Goal: Task Accomplishment & Management: Use online tool/utility

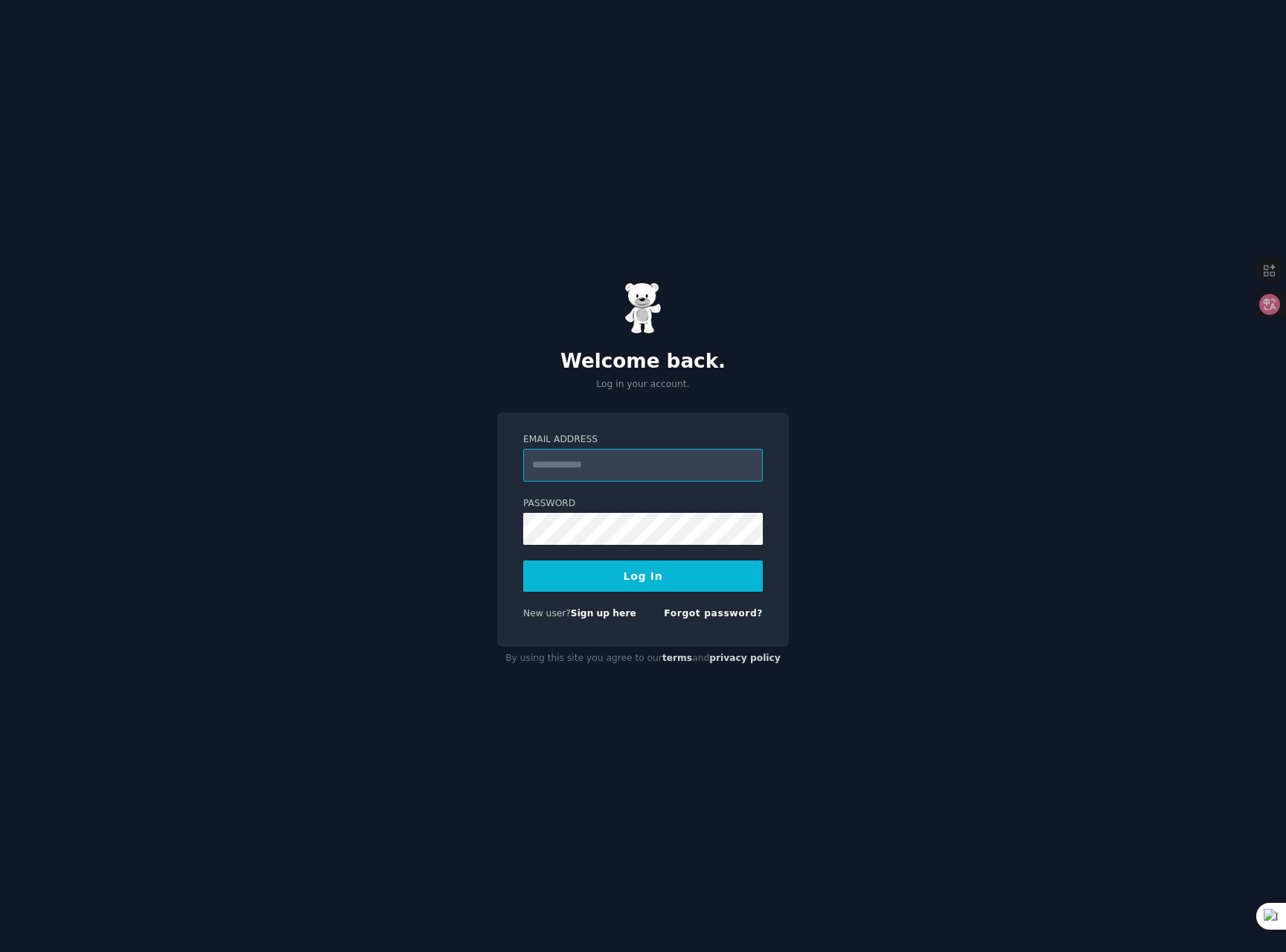
click at [601, 459] on input "Email Address" at bounding box center [643, 465] width 239 height 33
type input "**********"
click at [573, 553] on form "**********" at bounding box center [643, 529] width 239 height 193
click at [637, 582] on button "Log In" at bounding box center [643, 576] width 239 height 31
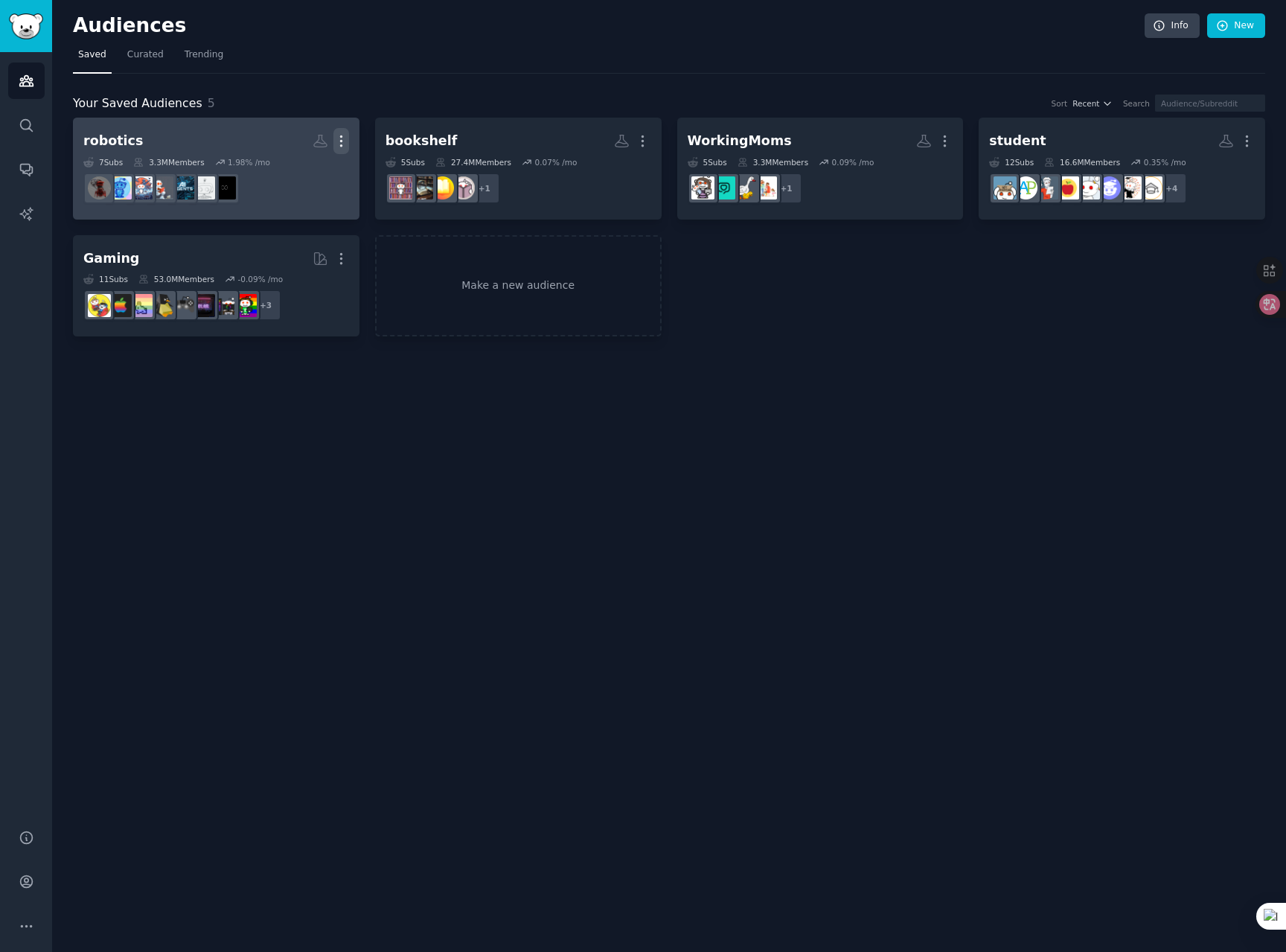
click at [337, 141] on icon "button" at bounding box center [341, 141] width 16 height 16
click at [312, 171] on p "Delete" at bounding box center [301, 172] width 34 height 16
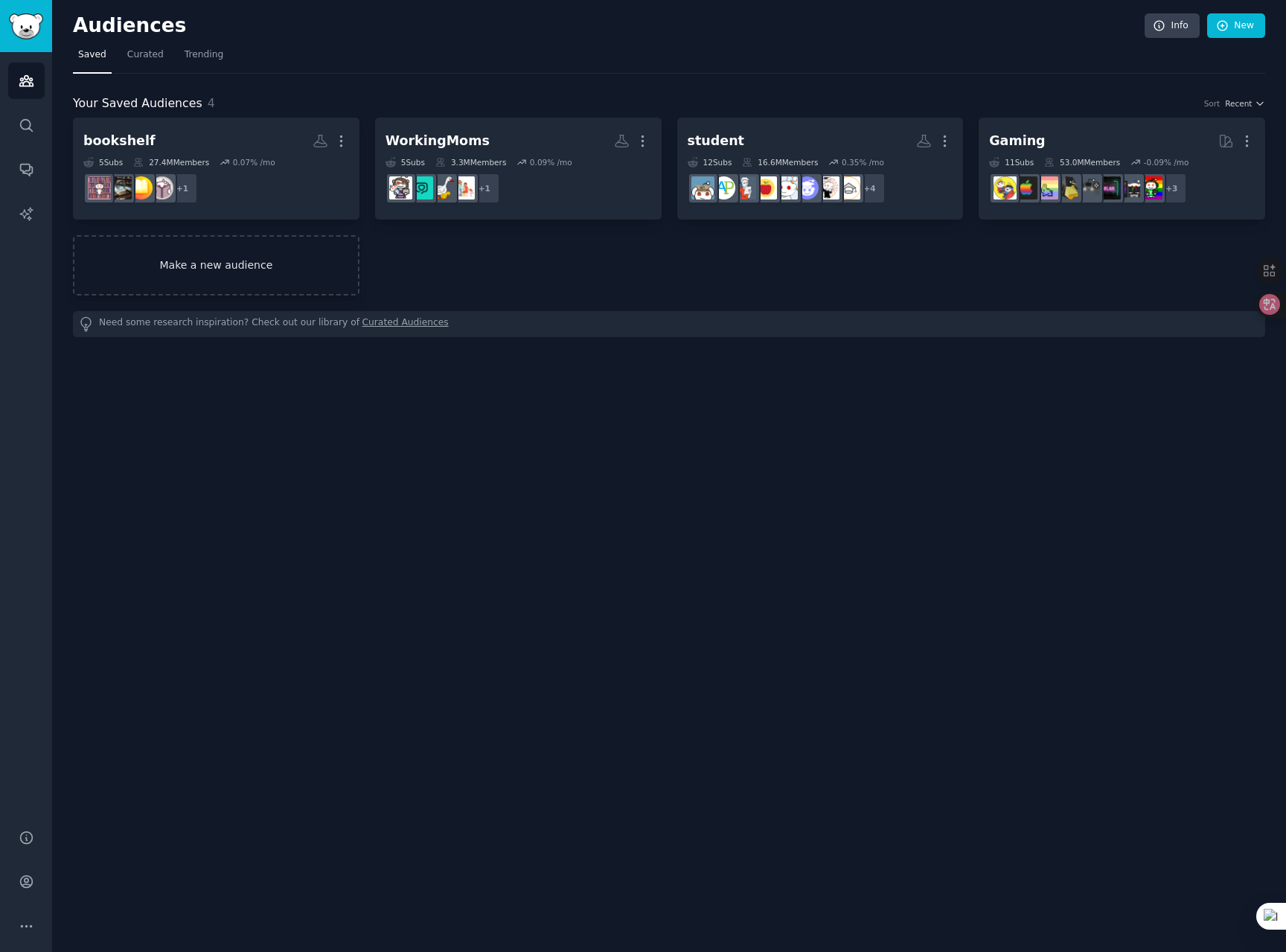
click at [210, 254] on link "Make a new audience" at bounding box center [216, 265] width 287 height 61
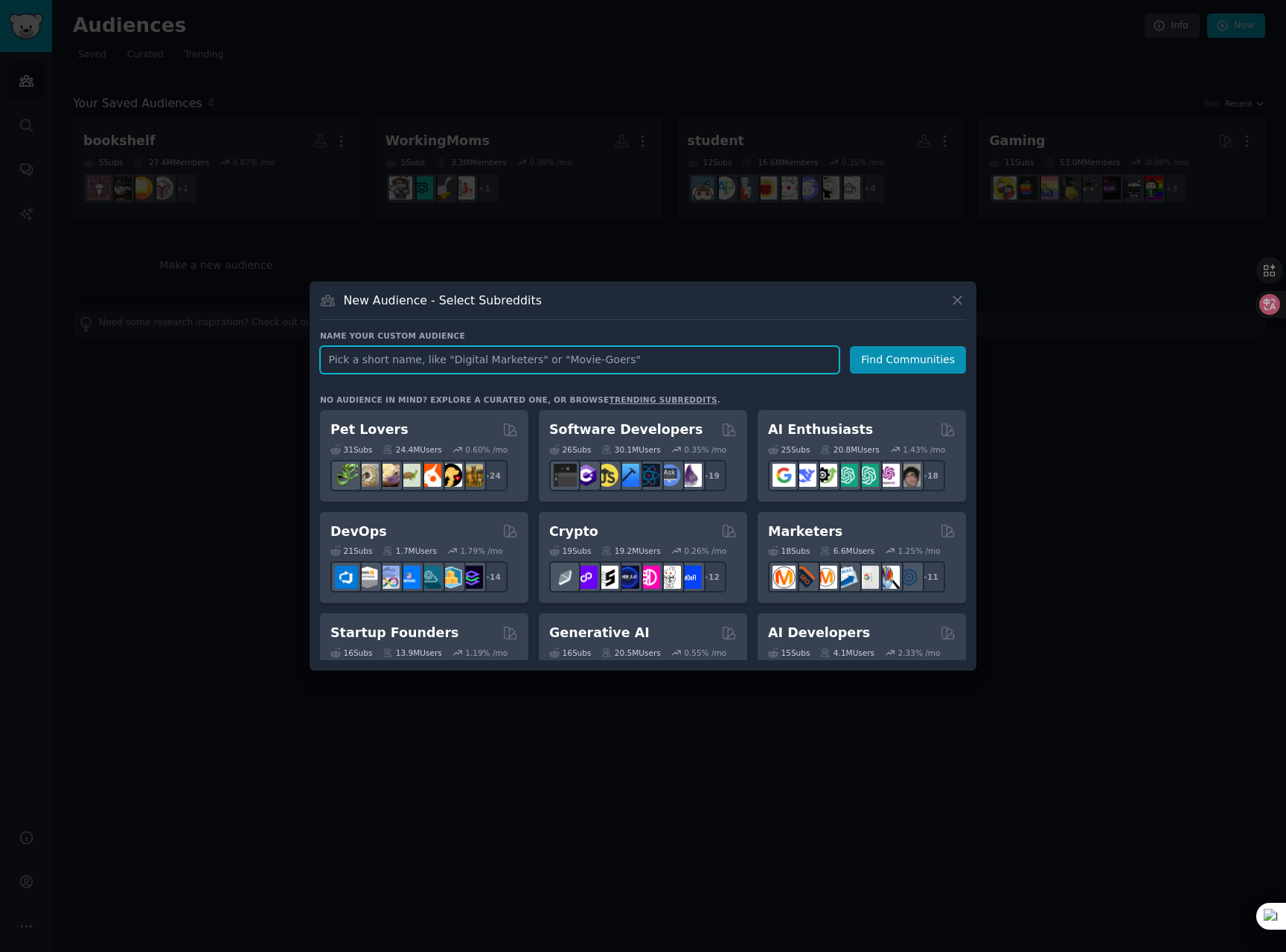
paste input "Meshtastic"
type input "Meshtastic"
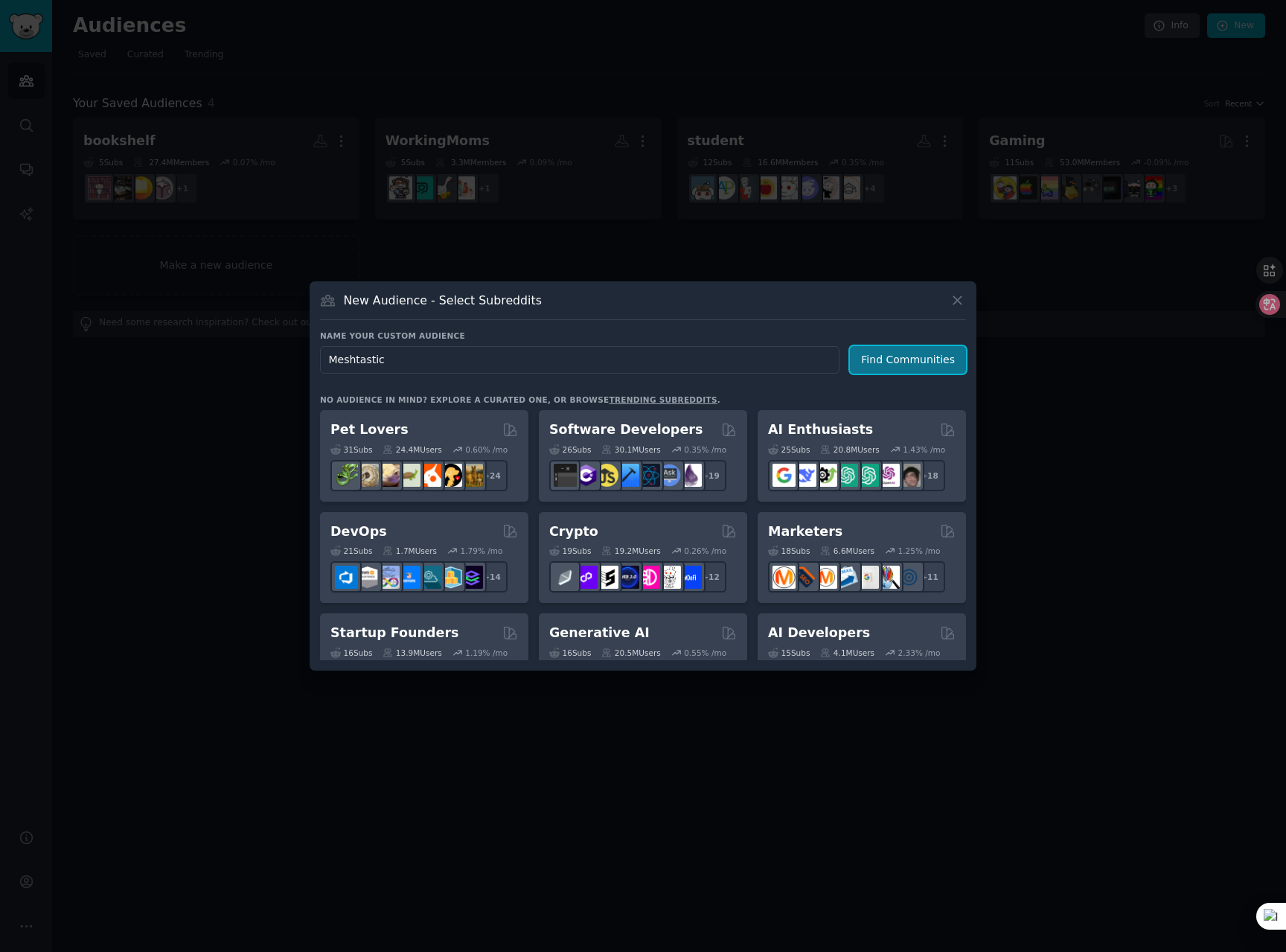
click at [904, 365] on button "Find Communities" at bounding box center [908, 360] width 116 height 28
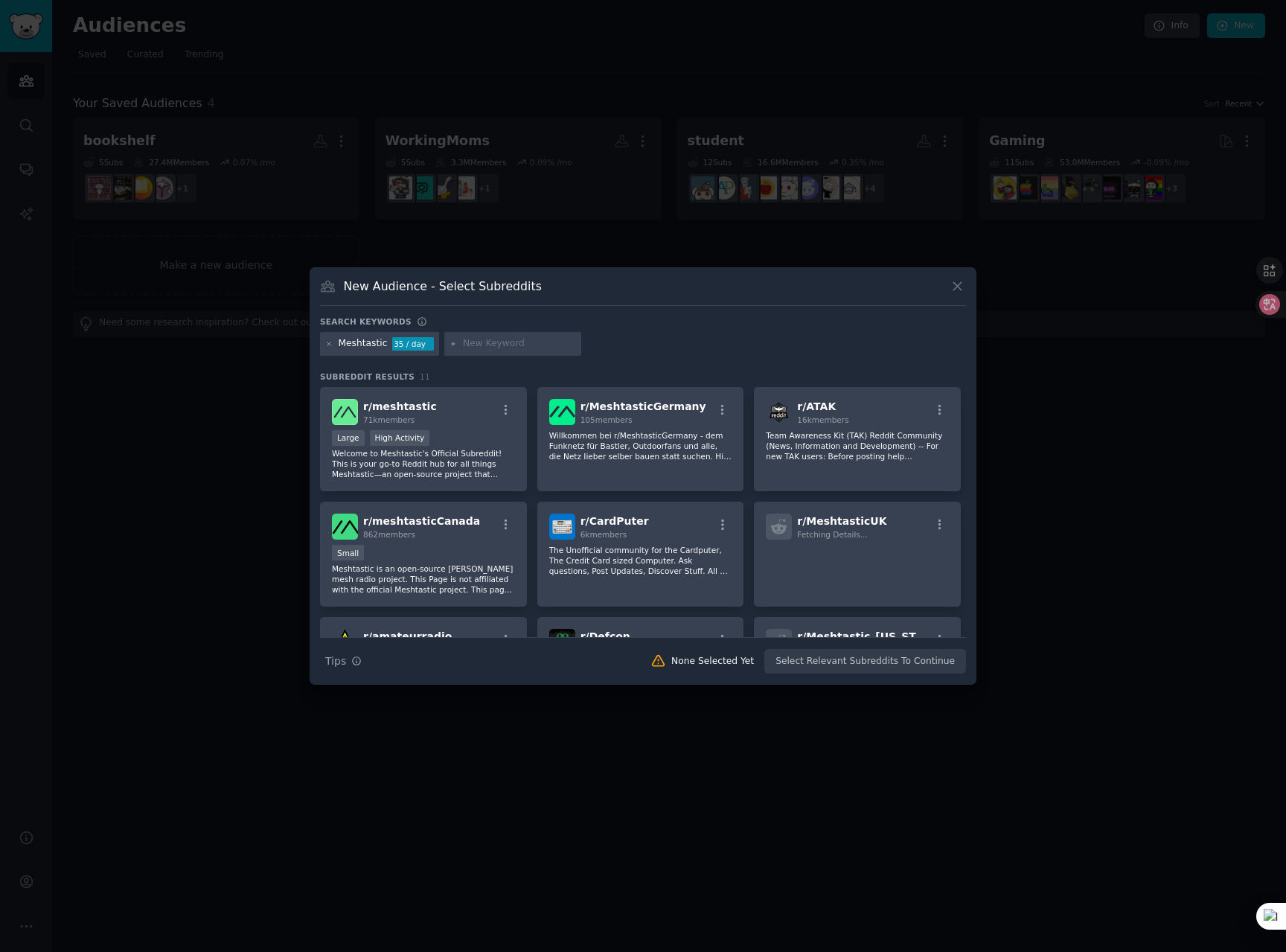
click at [441, 434] on div "Large High Activity" at bounding box center [423, 439] width 183 height 19
click at [503, 345] on input "text" at bounding box center [519, 343] width 113 height 13
paste input "[PERSON_NAME]"
type input "[PERSON_NAME]"
click at [618, 342] on div "Meshtastic 35 / day [PERSON_NAME]" at bounding box center [643, 346] width 645 height 29
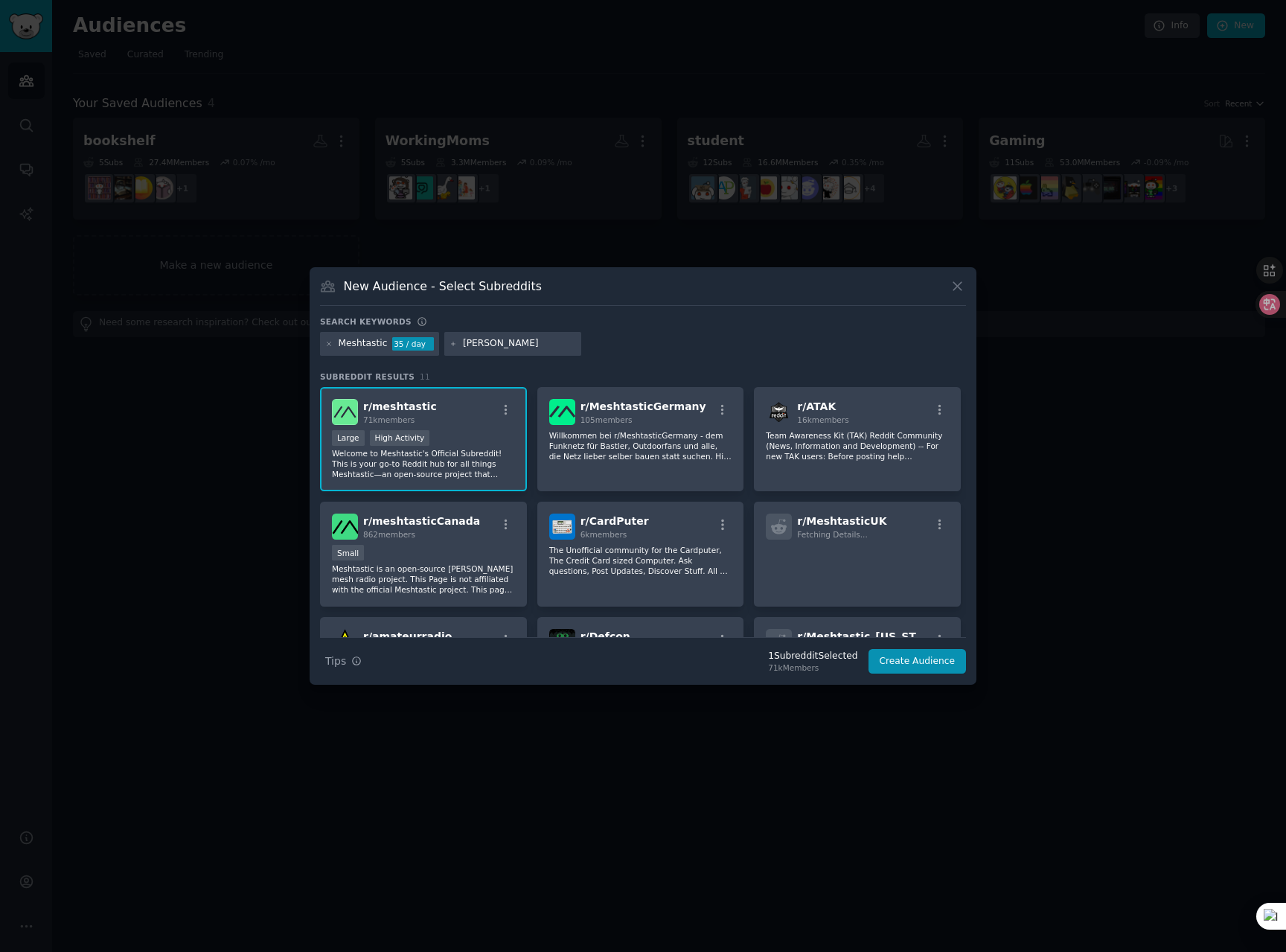
click at [491, 347] on input "[PERSON_NAME]" at bounding box center [519, 343] width 113 height 13
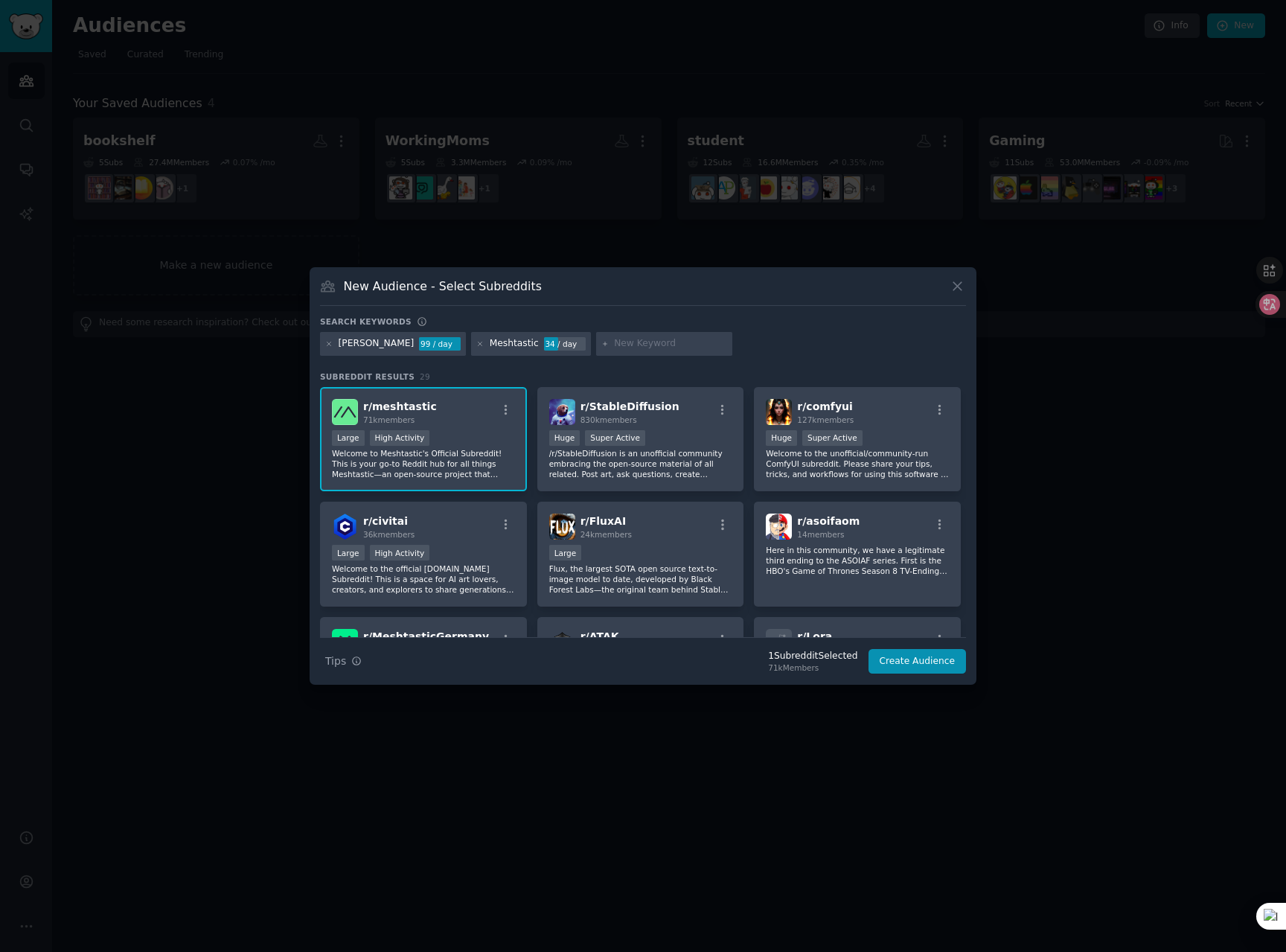
click at [348, 351] on div "[PERSON_NAME] 99 / day" at bounding box center [393, 343] width 146 height 24
click at [358, 345] on div "[PERSON_NAME]" at bounding box center [376, 343] width 76 height 13
click at [328, 345] on icon at bounding box center [329, 343] width 4 height 4
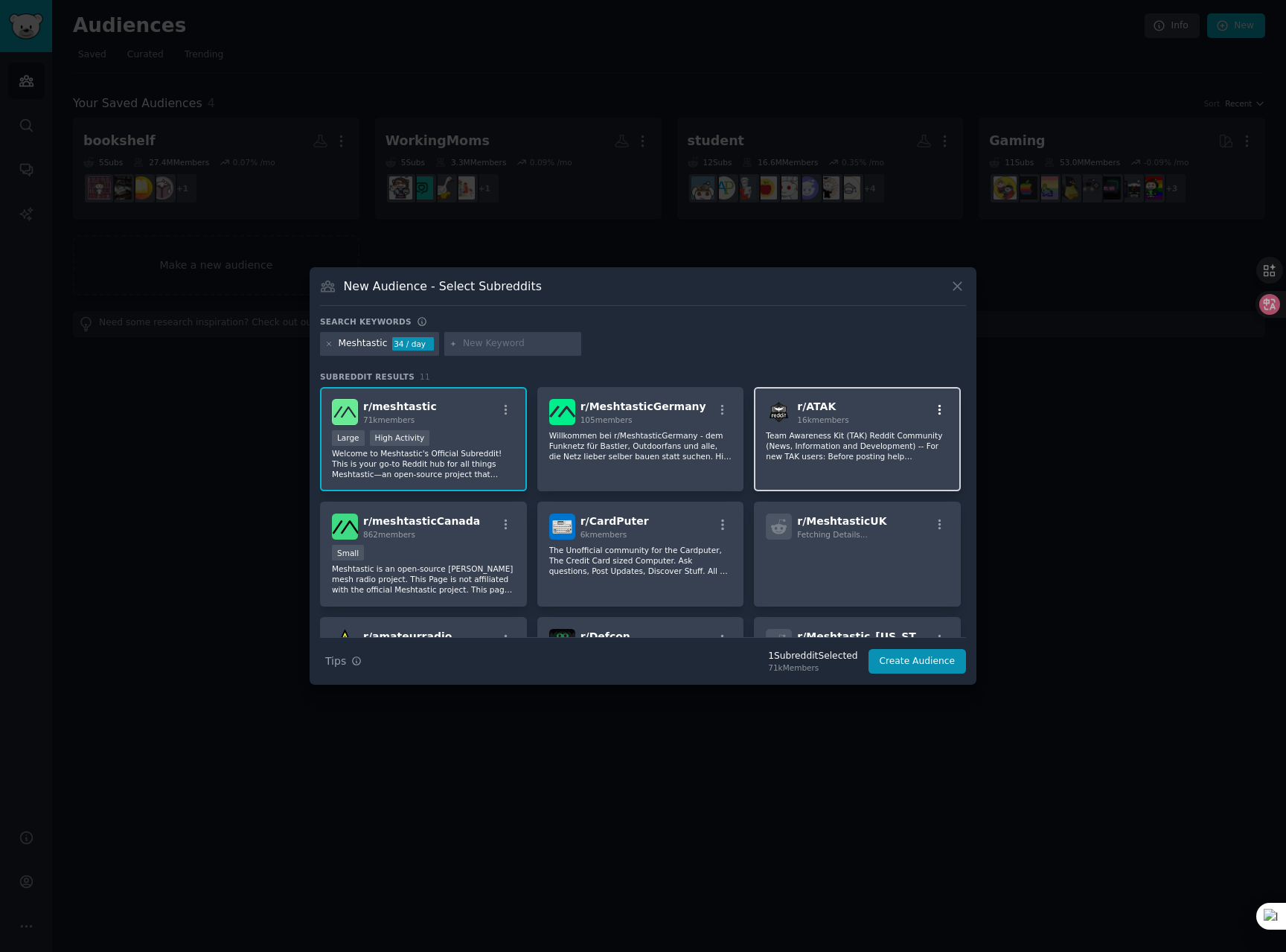
click at [935, 410] on icon "button" at bounding box center [940, 410] width 13 height 13
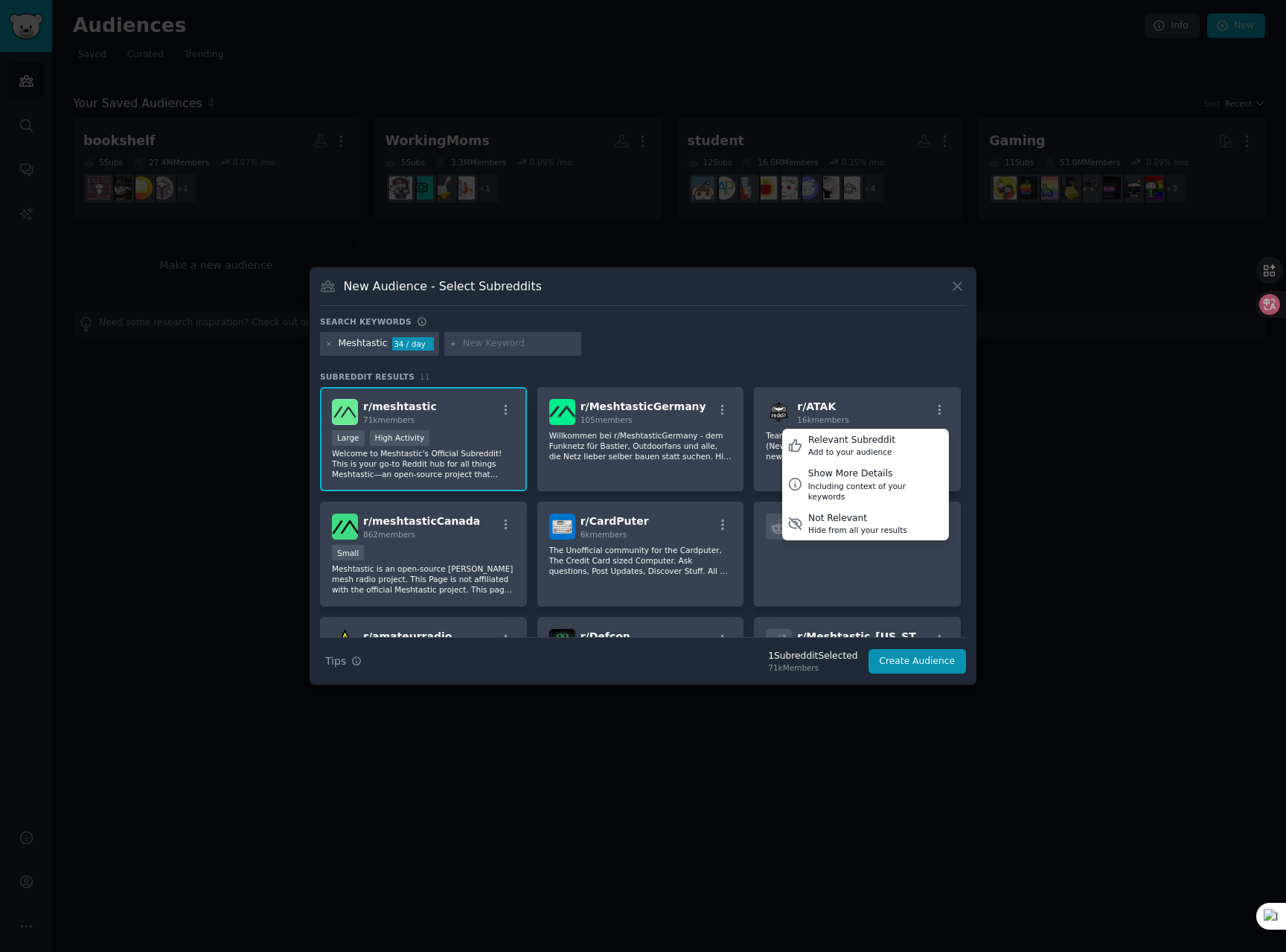
click at [904, 353] on div "Meshtastic 34 / day" at bounding box center [643, 346] width 645 height 29
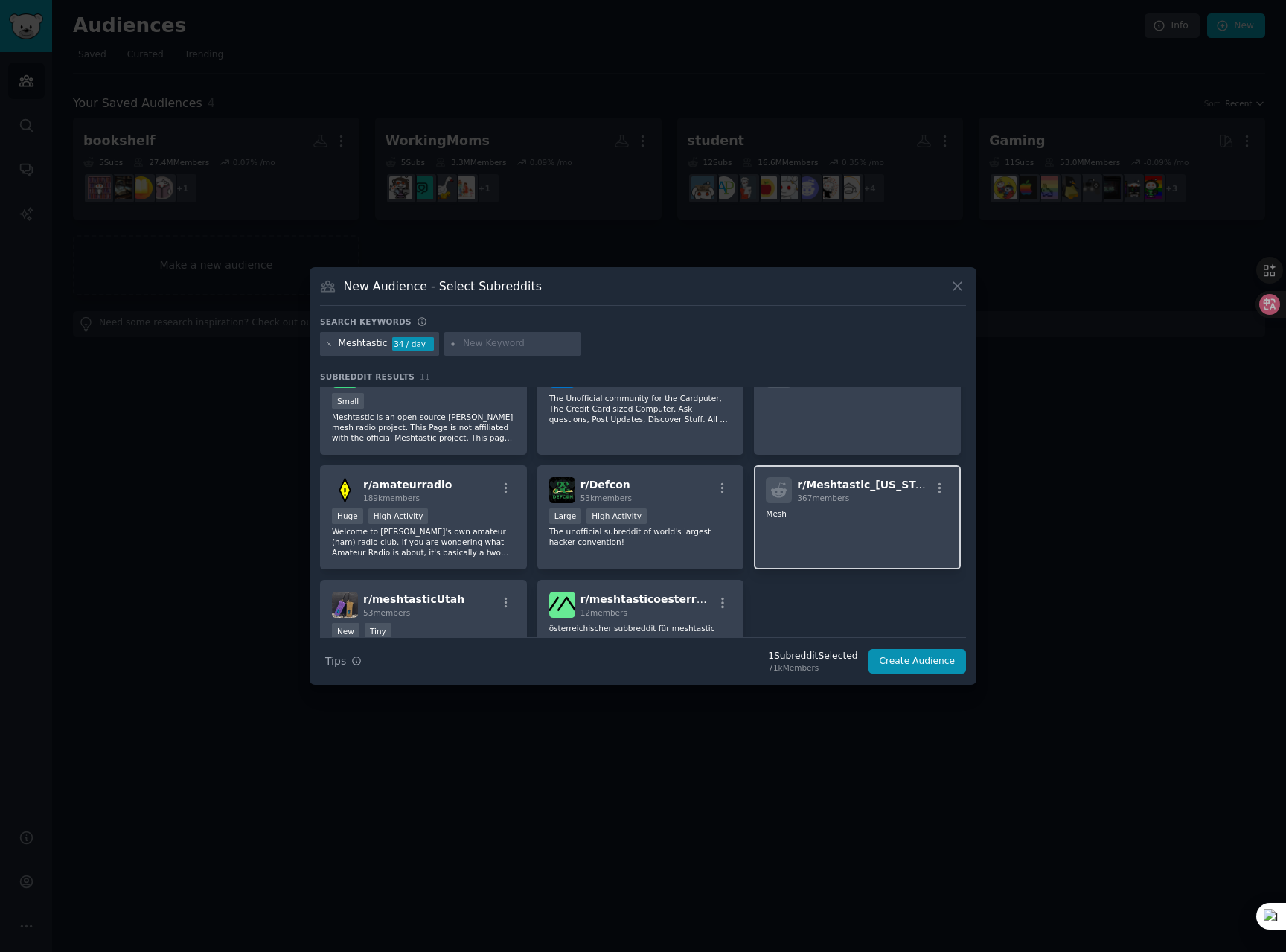
scroll to position [241, 0]
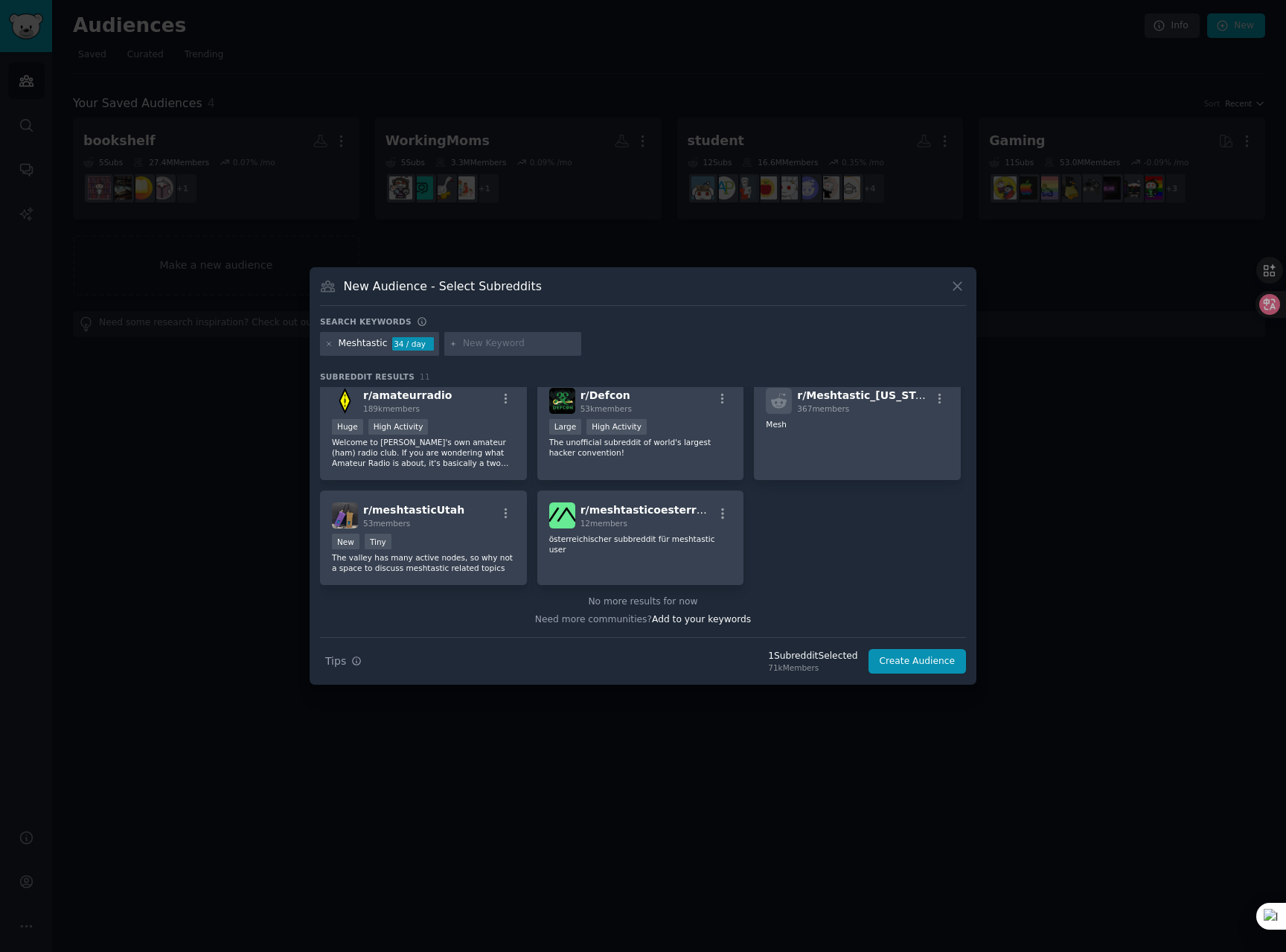
click at [499, 347] on input "text" at bounding box center [519, 343] width 113 height 13
type input "[PERSON_NAME]"
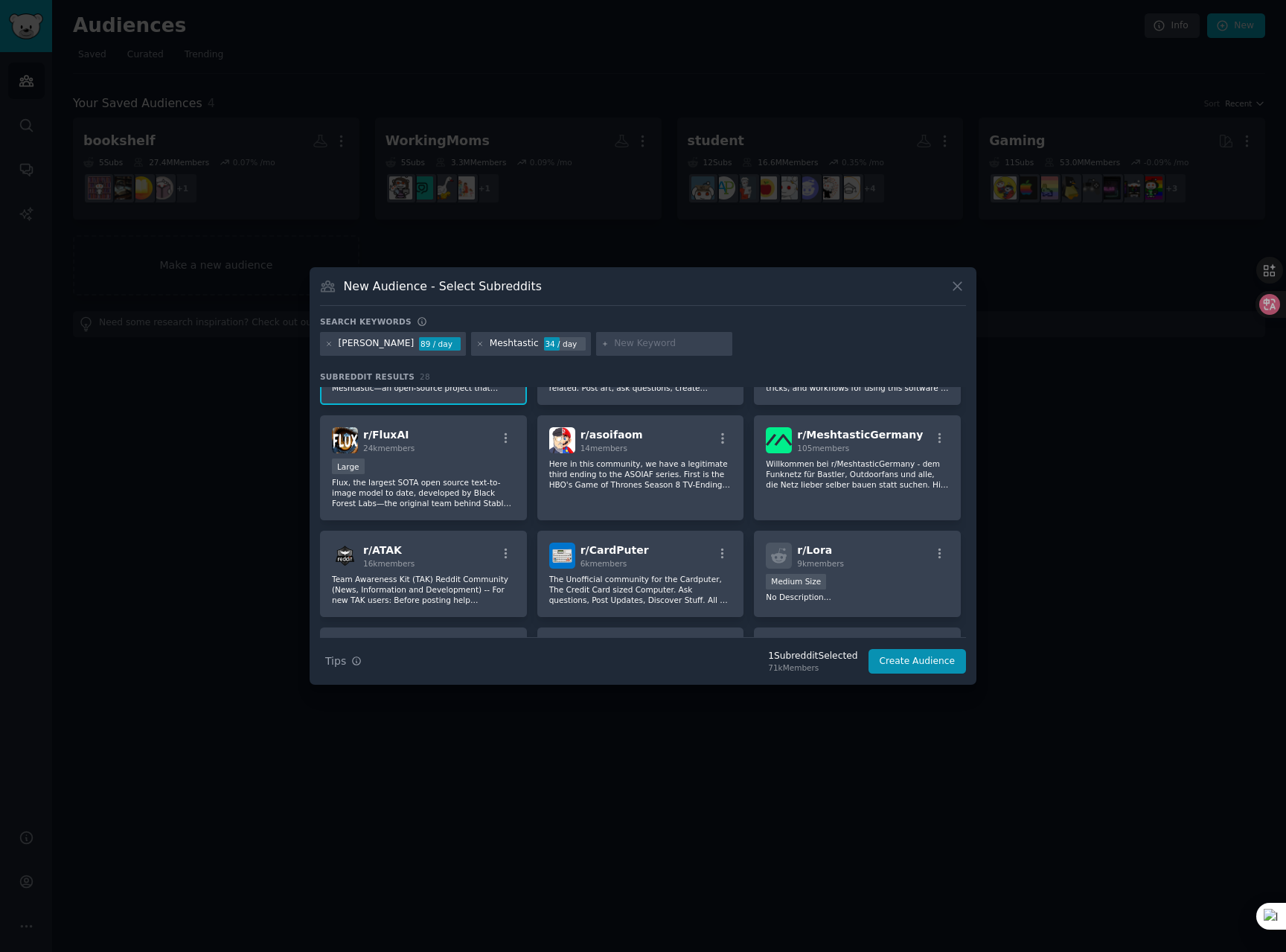
scroll to position [161, 0]
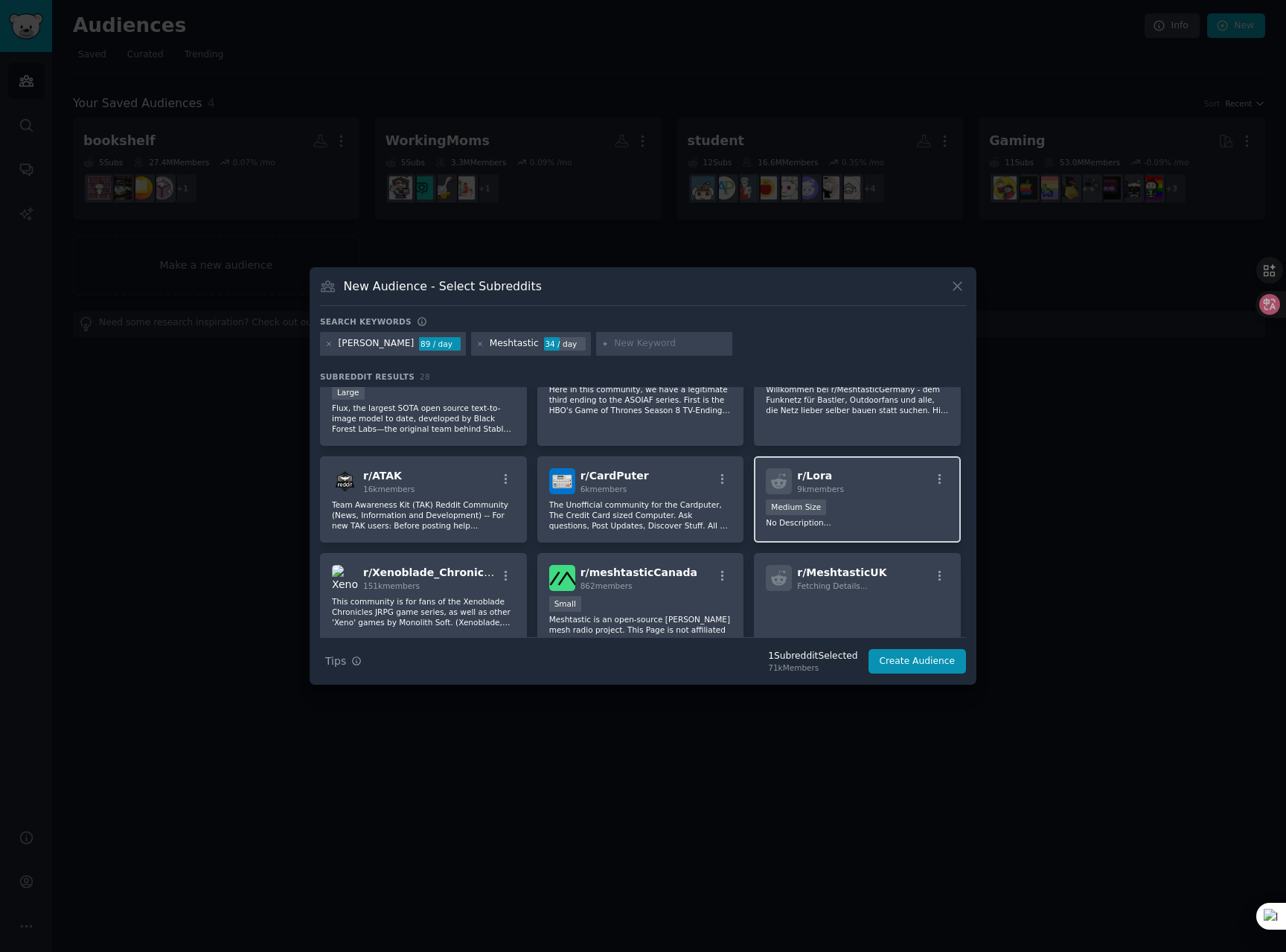
click at [889, 492] on div "r/ [PERSON_NAME] 9k members" at bounding box center [857, 481] width 183 height 26
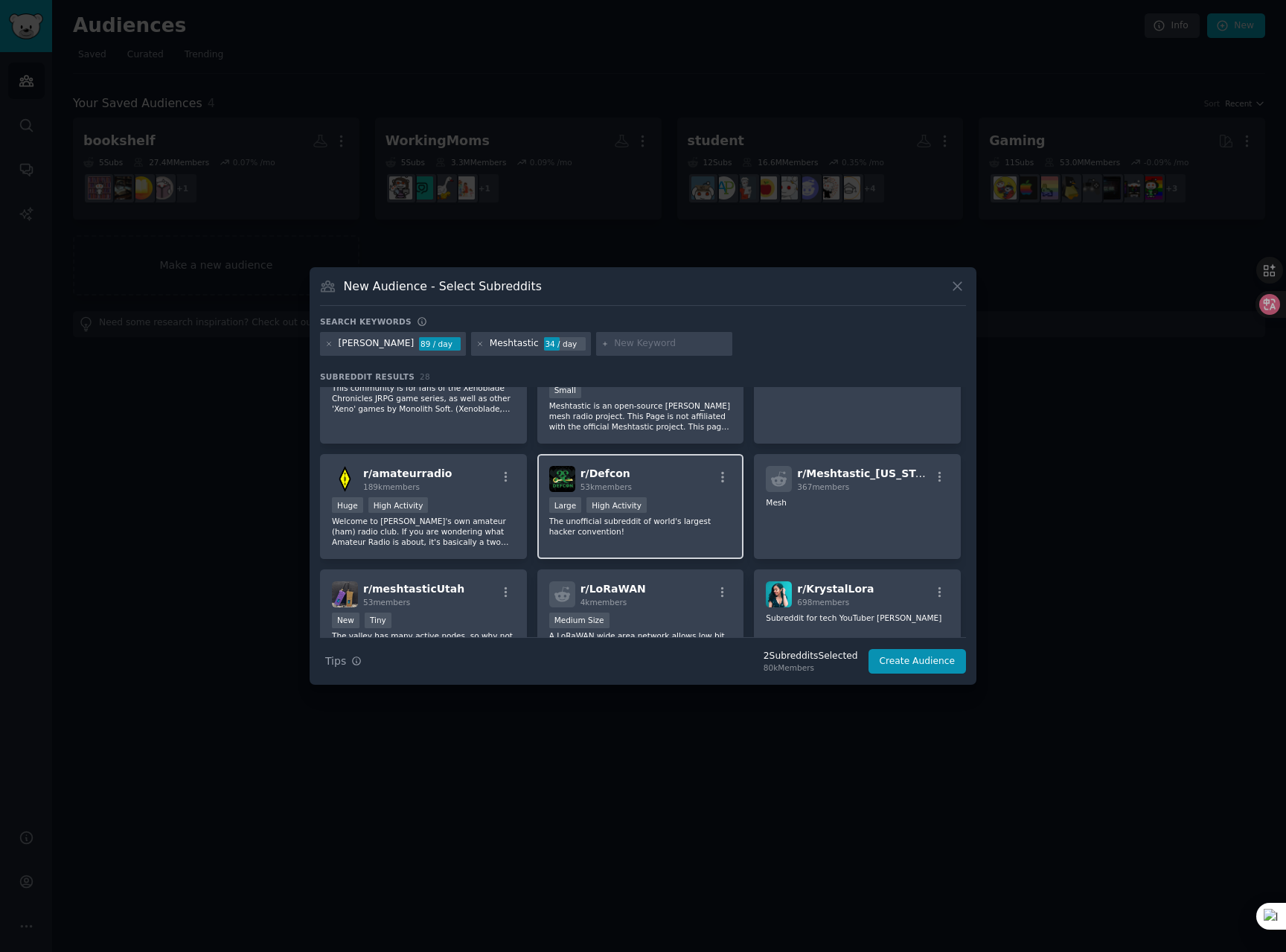
scroll to position [447, 0]
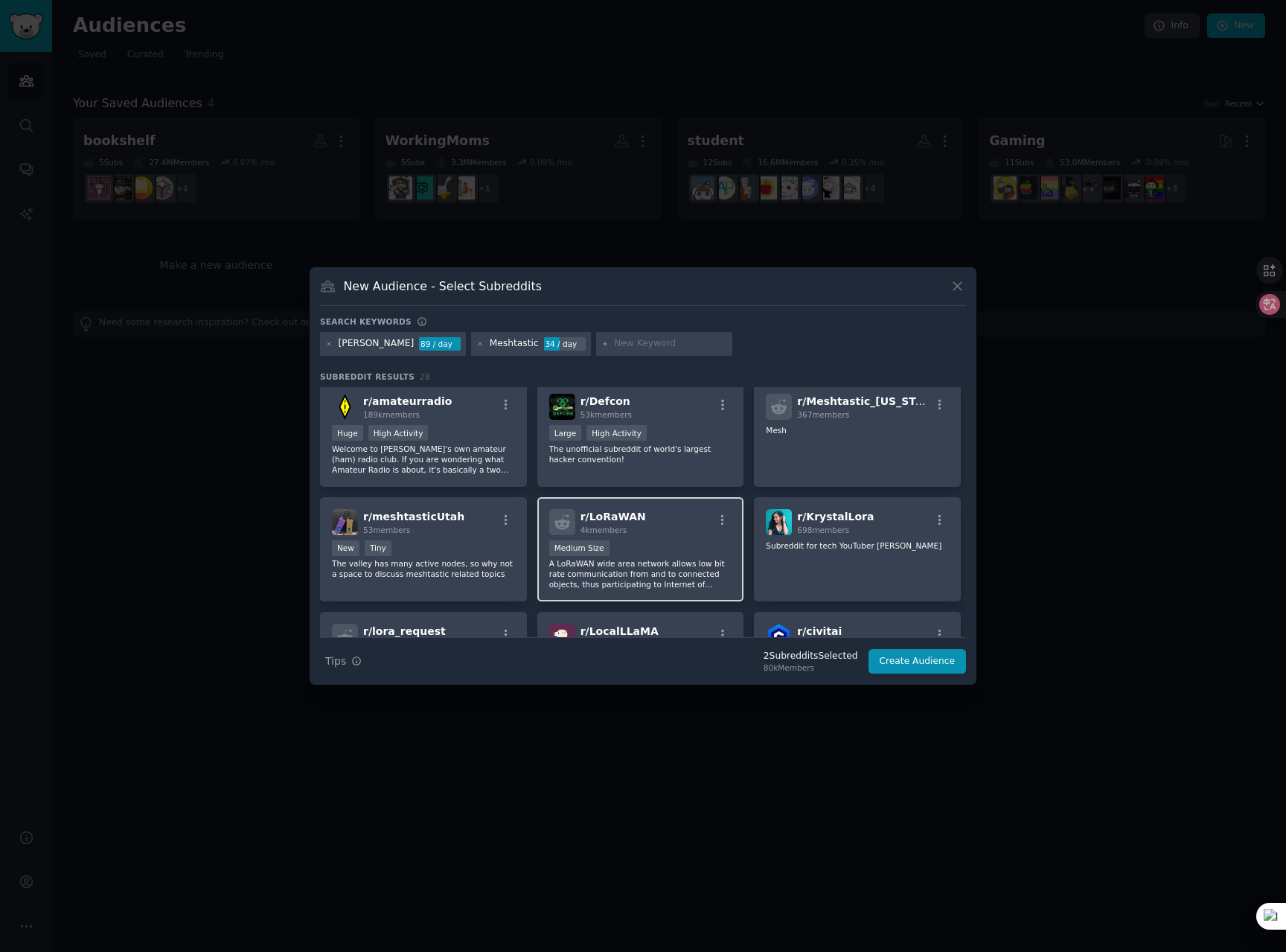
click at [668, 537] on div "r/ LoRaWAN 4k members Medium Size A LoRaWAN wide area network allows low bit ra…" at bounding box center [641, 550] width 207 height 105
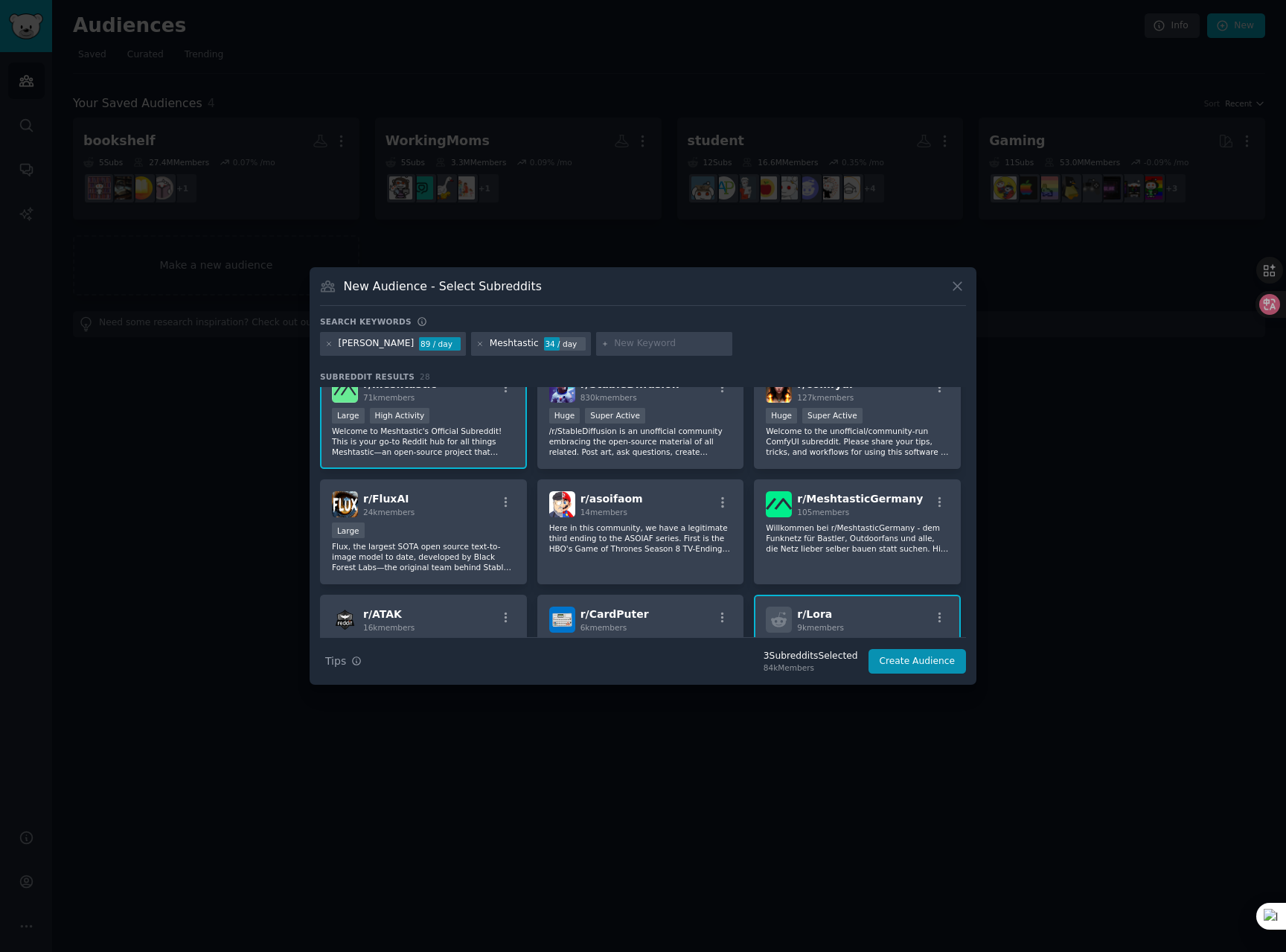
scroll to position [0, 0]
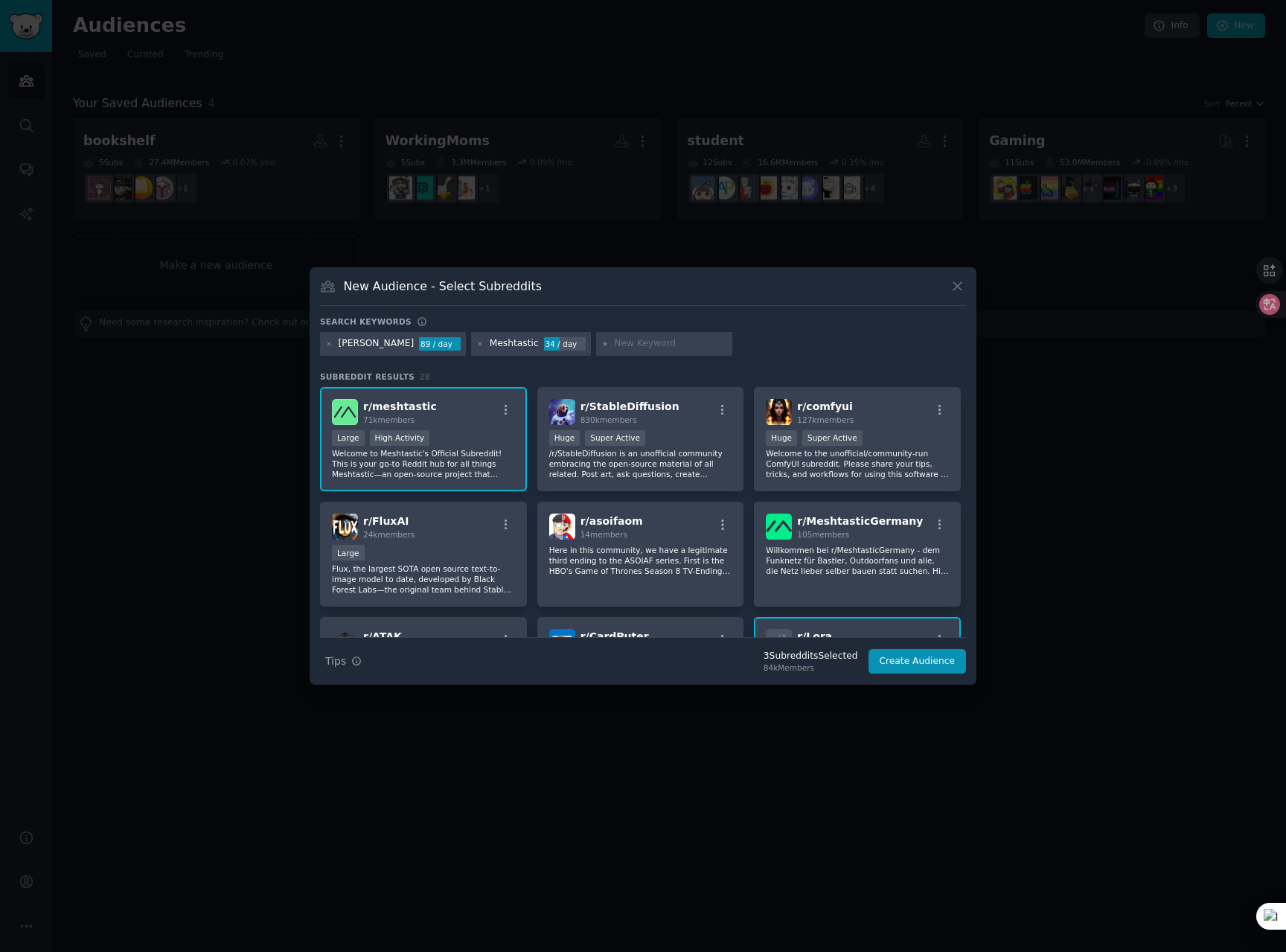
click at [601, 333] on div at bounding box center [664, 343] width 137 height 24
click at [614, 346] on input "text" at bounding box center [670, 343] width 113 height 13
paste input "amateurradio"
type input "amateurradio"
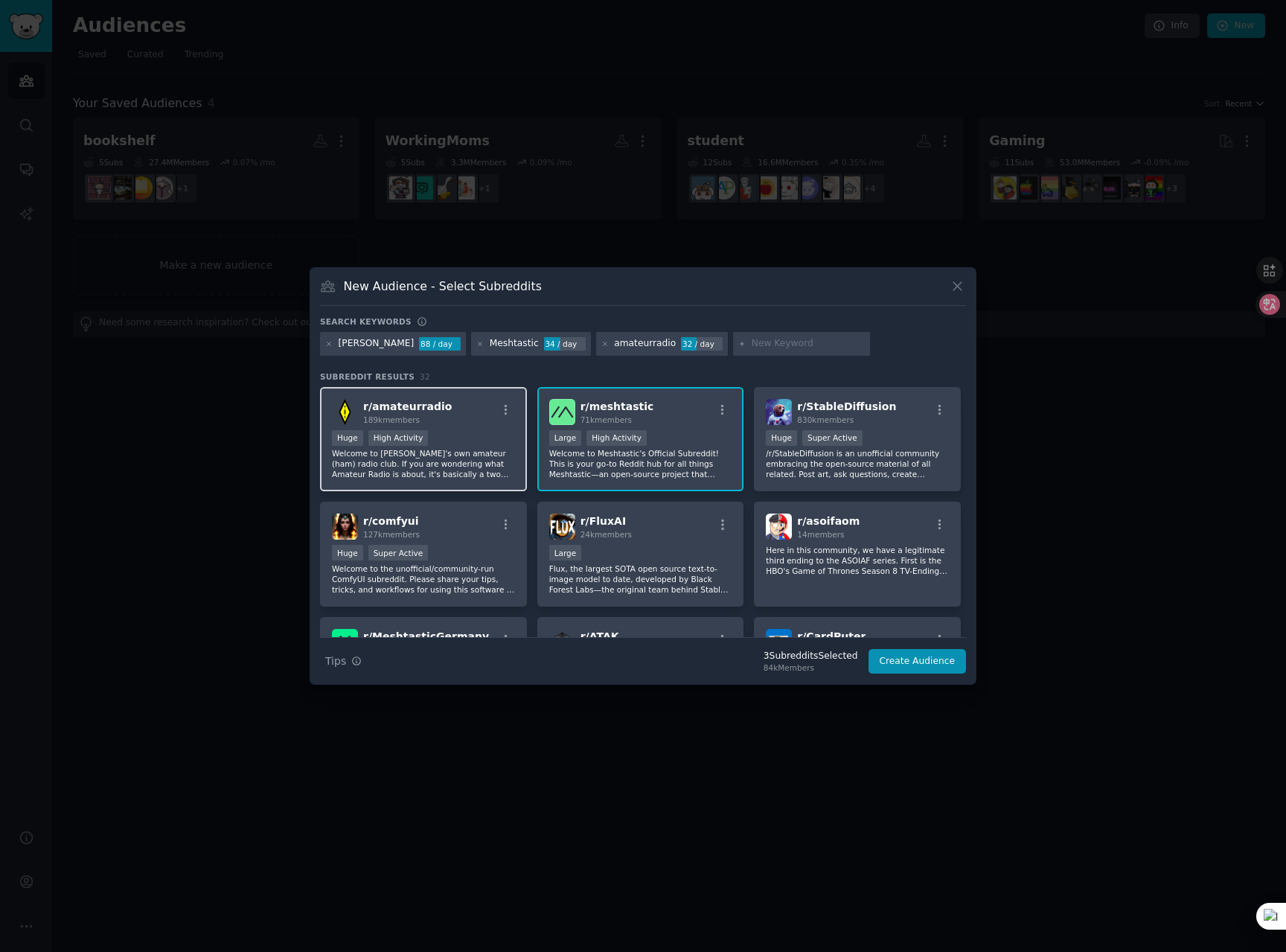
click at [470, 462] on p "Welcome to [PERSON_NAME]'s own amateur (ham) radio club. If you are wondering w…" at bounding box center [423, 464] width 183 height 31
click at [751, 337] on input "text" at bounding box center [808, 343] width 113 height 13
paste input "preppers"
type input "preppers"
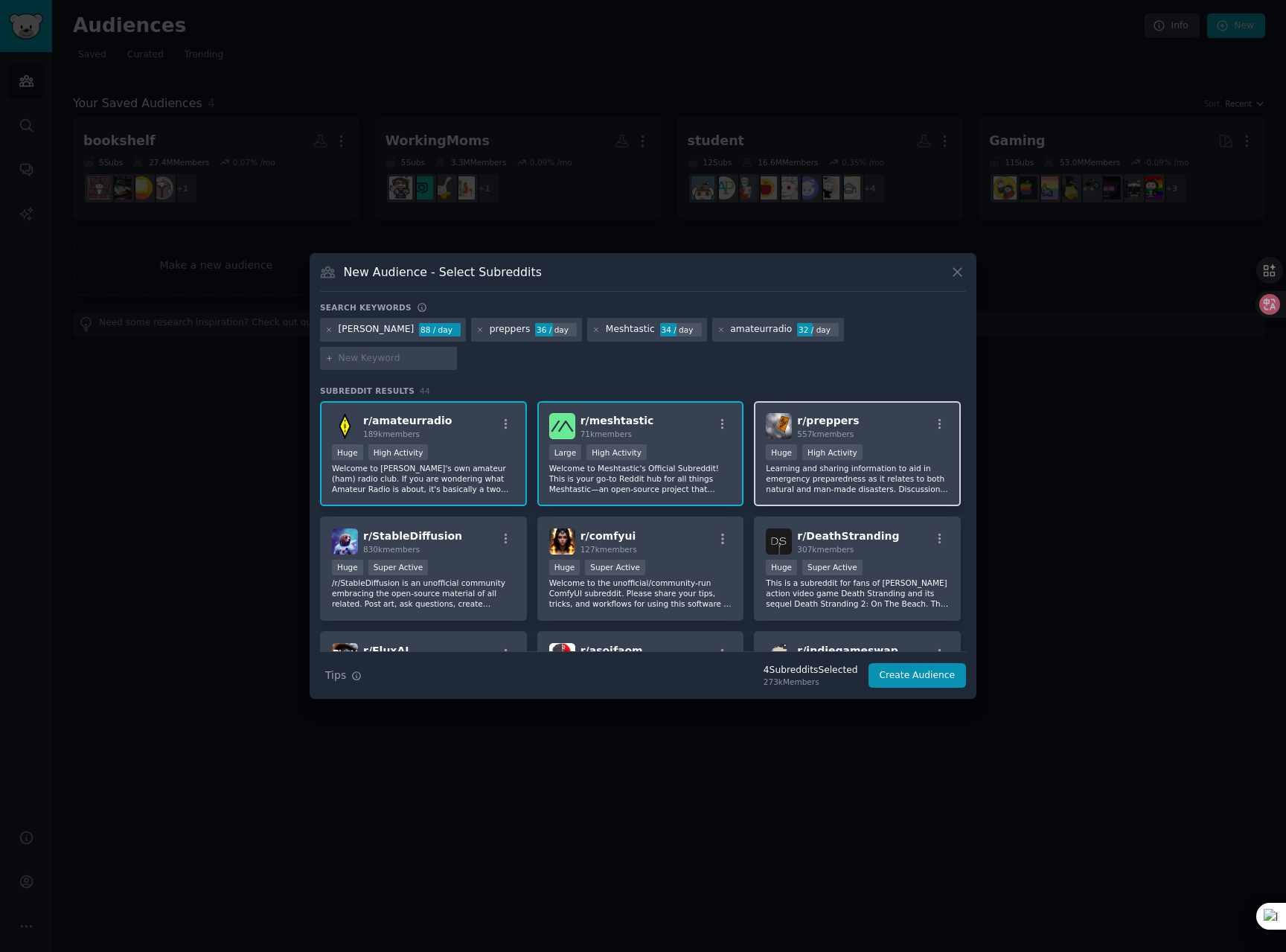
click at [837, 468] on p "Learning and sharing information to aid in emergency preparedness as it relates…" at bounding box center [857, 478] width 183 height 31
click at [921, 665] on button "Create Audience" at bounding box center [917, 675] width 98 height 25
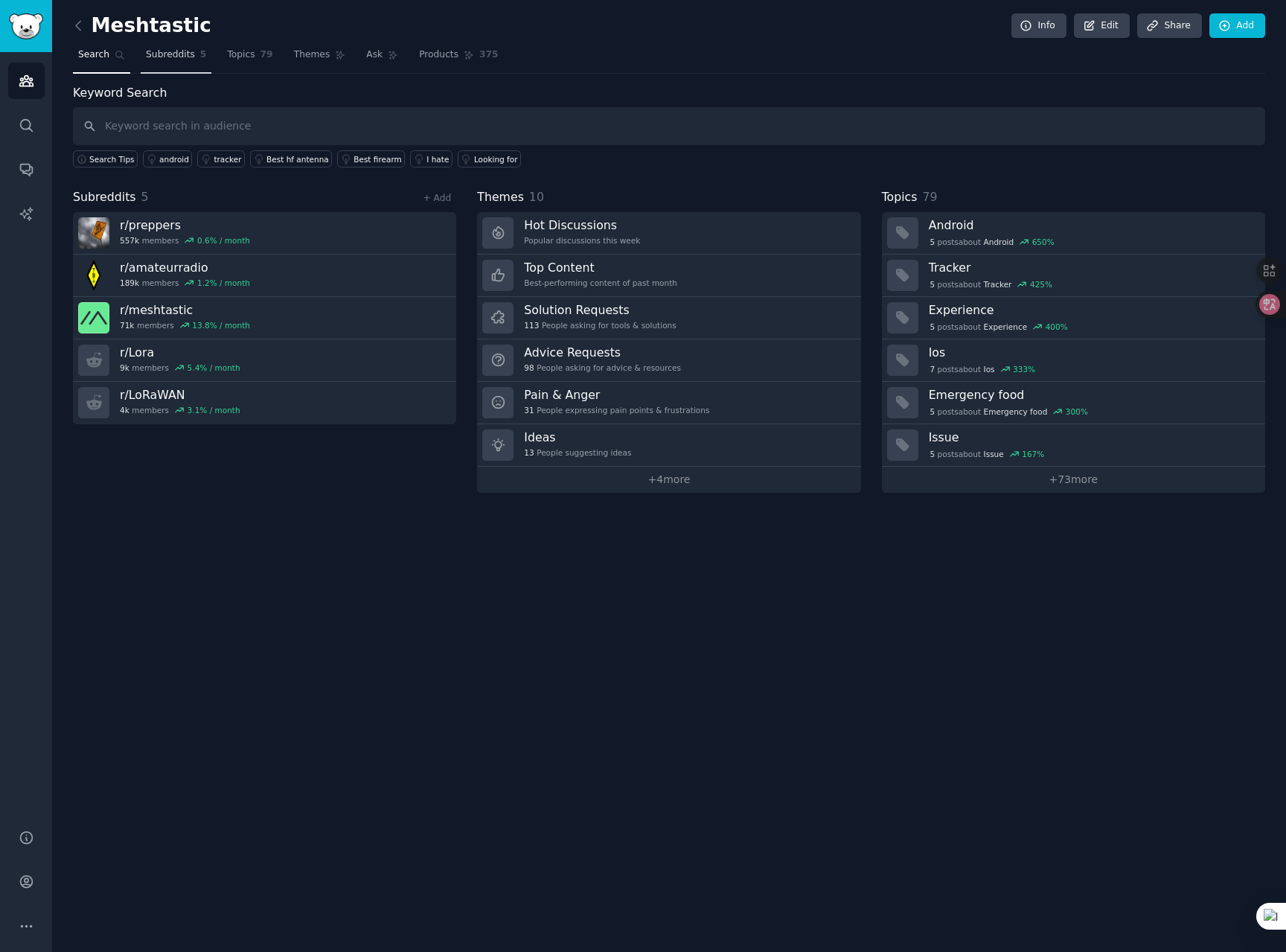
click at [160, 59] on span "Subreddits" at bounding box center [170, 55] width 49 height 13
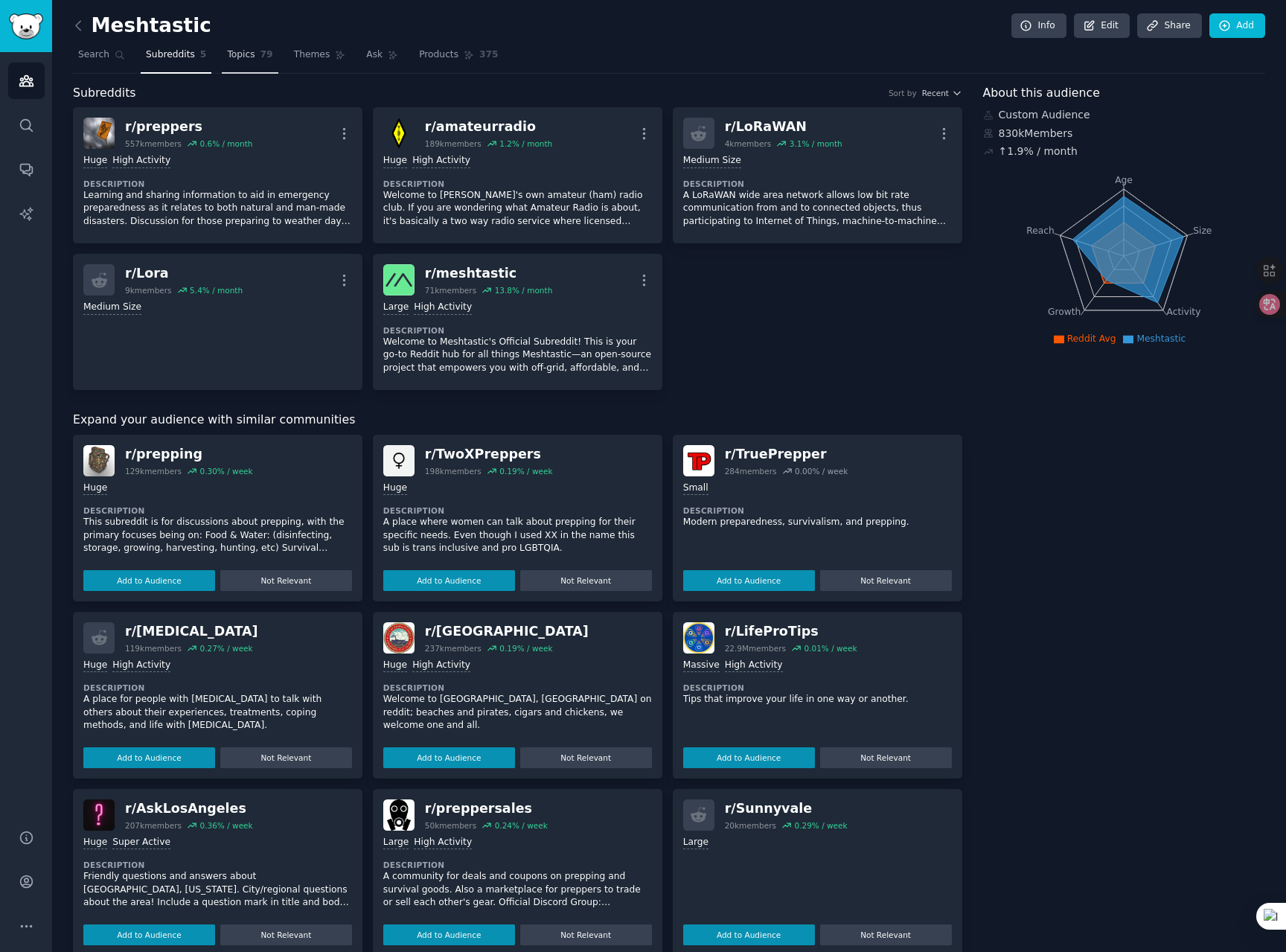
click at [227, 48] on span "Topics" at bounding box center [241, 55] width 28 height 13
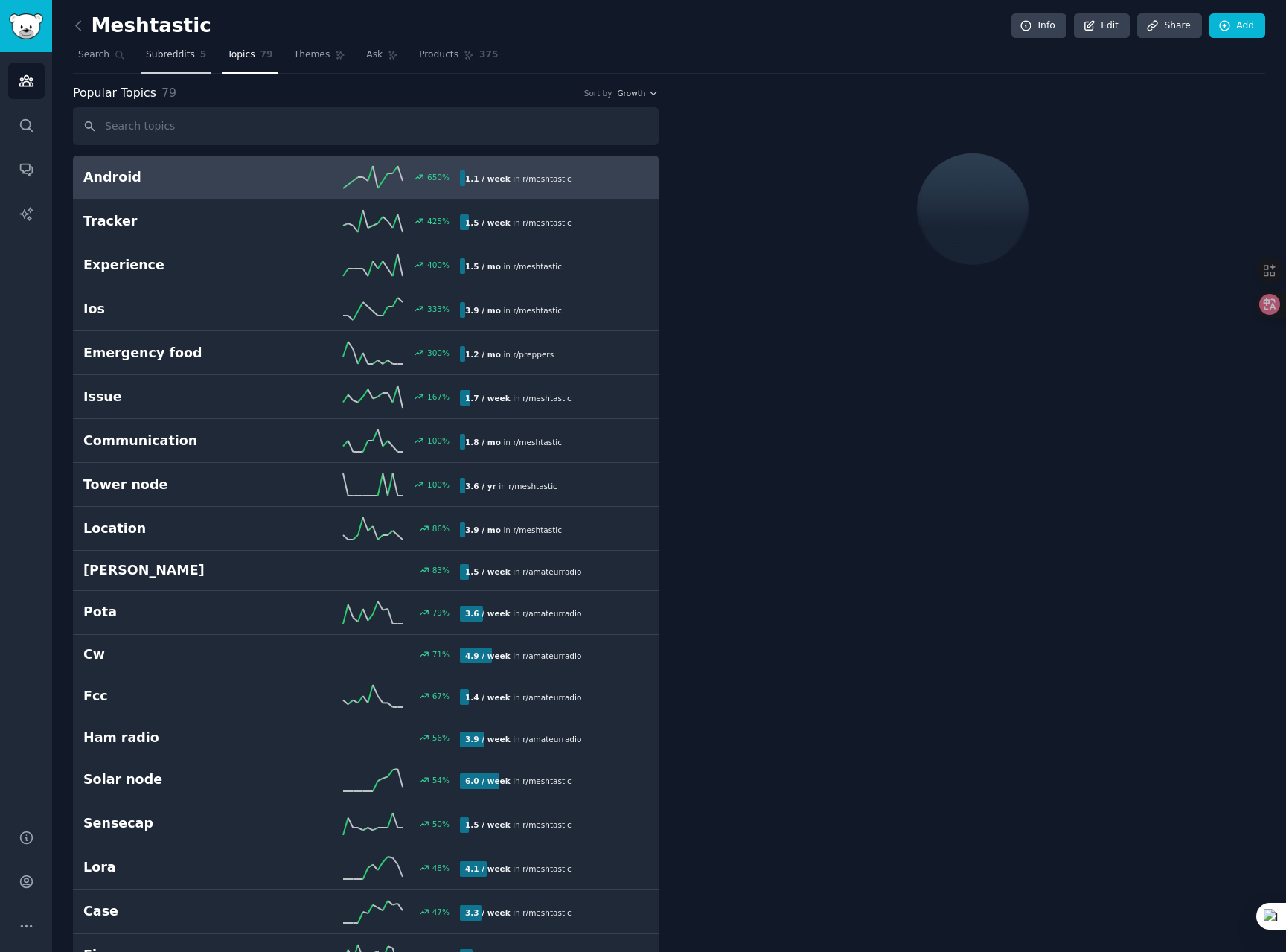
click at [150, 50] on span "Subreddits" at bounding box center [170, 55] width 49 height 13
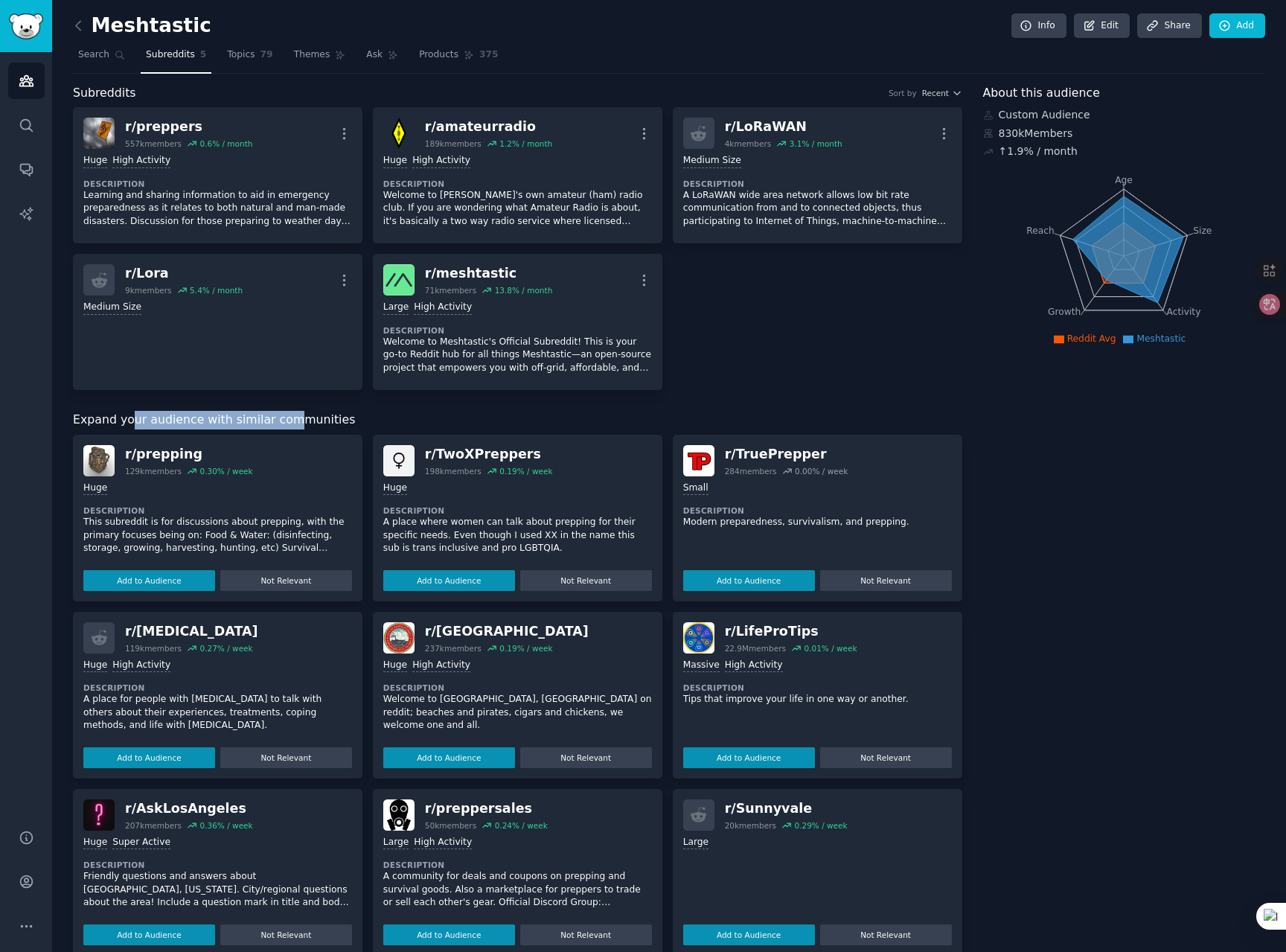
drag, startPoint x: 130, startPoint y: 421, endPoint x: 292, endPoint y: 418, distance: 162.0
click at [292, 418] on span "Expand your audience with similar communities" at bounding box center [214, 419] width 282 height 19
click at [412, 418] on div "Expand your audience with similar communities" at bounding box center [517, 419] width 889 height 19
click at [263, 57] on span "79" at bounding box center [266, 55] width 12 height 13
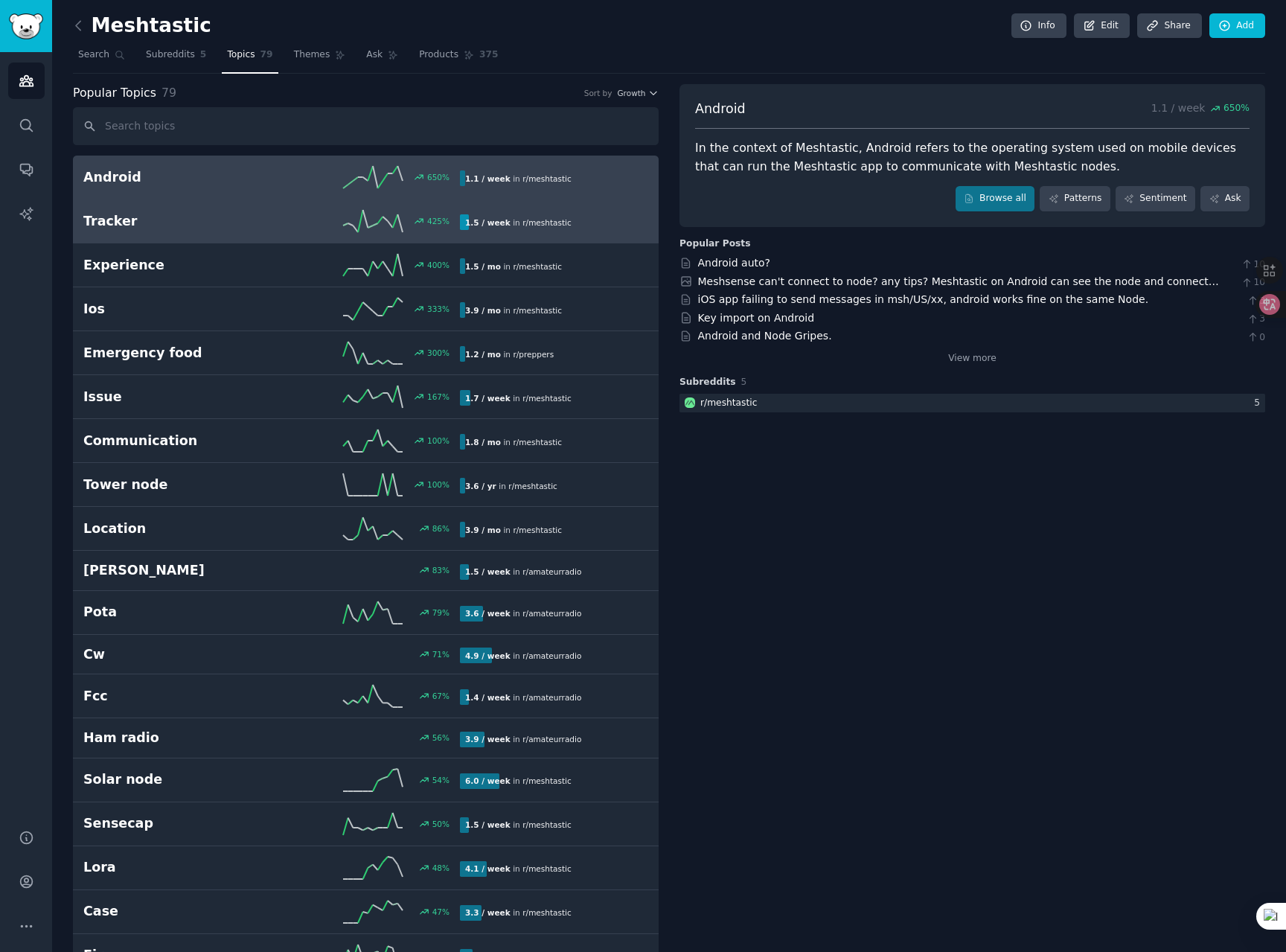
click at [202, 233] on link "Tracker 425 % 1.5 / week in r/ meshtastic" at bounding box center [365, 221] width 586 height 44
